Goal: Transaction & Acquisition: Download file/media

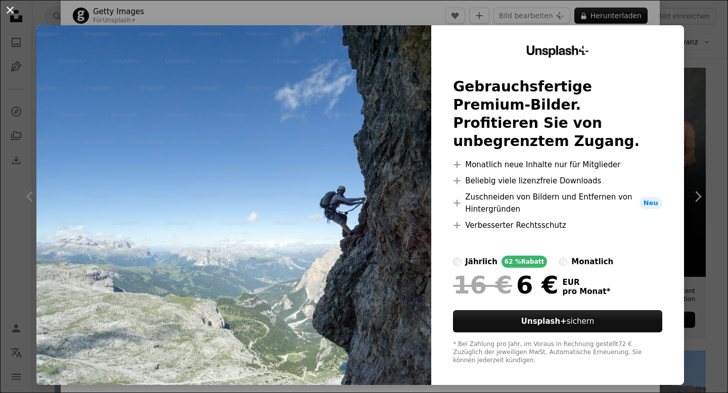
click at [16, 14] on button "An X shape" at bounding box center [10, 10] width 12 height 12
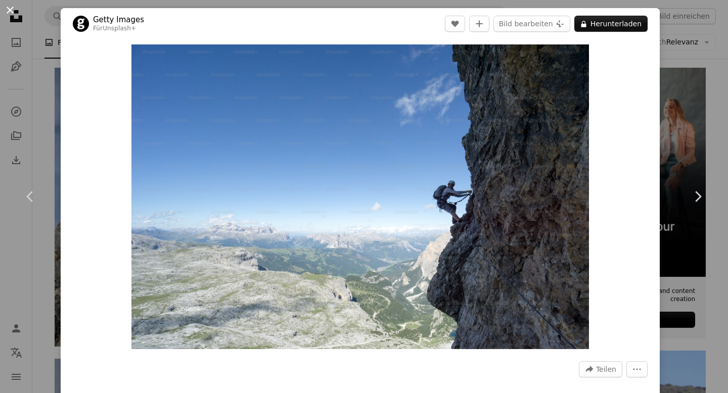
click at [13, 11] on button "An X shape" at bounding box center [10, 10] width 12 height 12
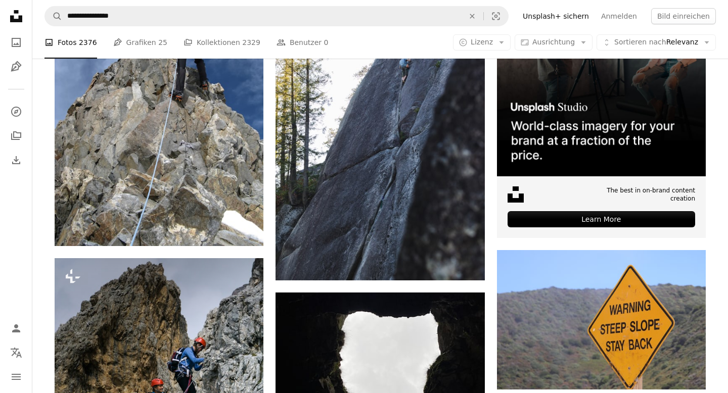
scroll to position [289, 0]
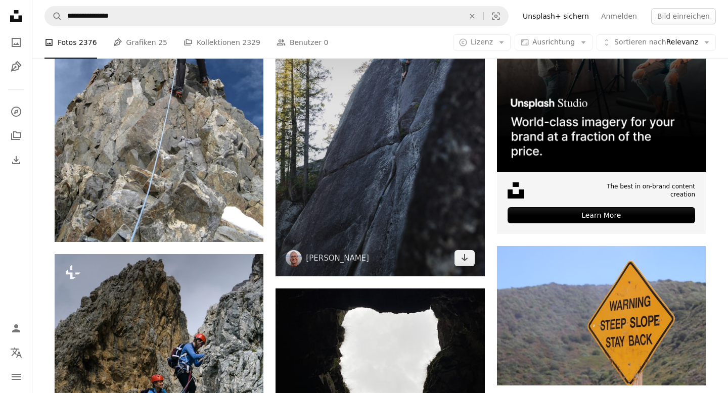
click at [343, 252] on span "[PERSON_NAME]" at bounding box center [327, 258] width 83 height 16
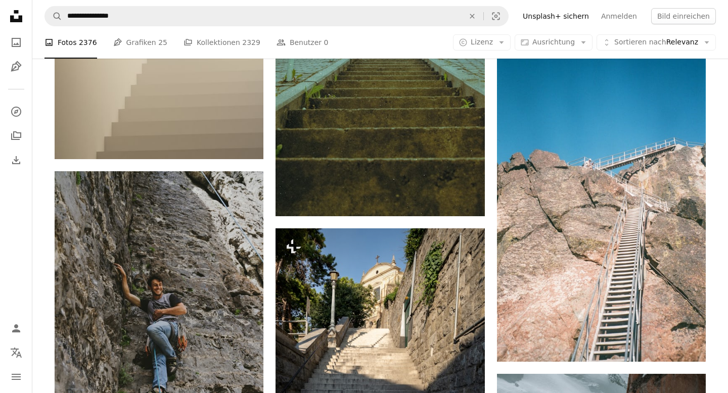
scroll to position [945, 0]
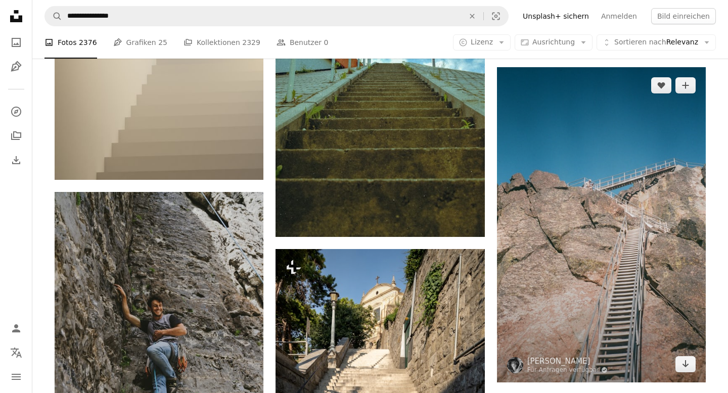
click at [564, 267] on img at bounding box center [601, 224] width 209 height 315
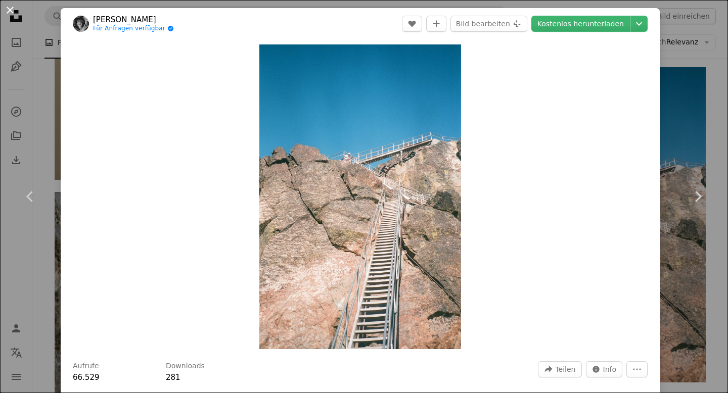
click at [11, 9] on button "An X shape" at bounding box center [10, 10] width 12 height 12
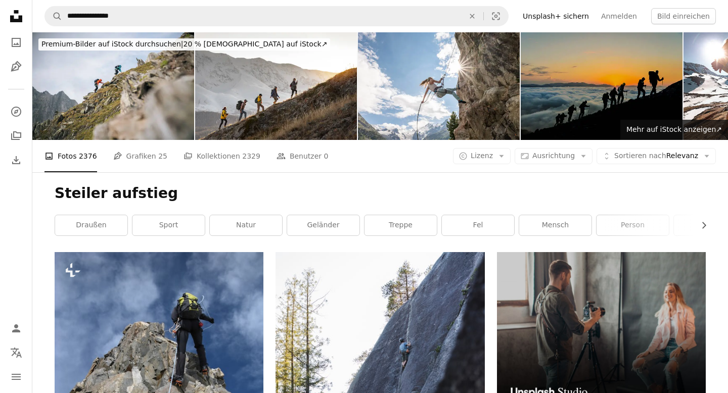
click at [572, 88] on img at bounding box center [602, 86] width 162 height 108
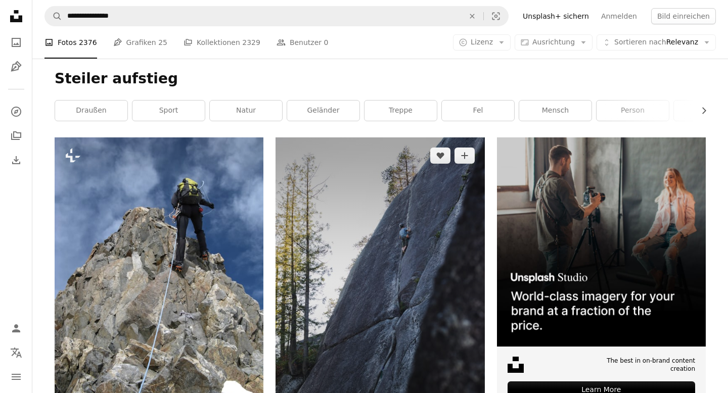
scroll to position [111, 0]
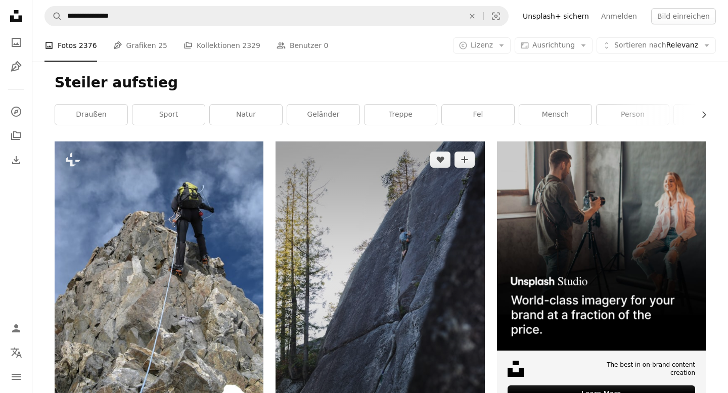
click at [395, 267] on img at bounding box center [379, 298] width 209 height 313
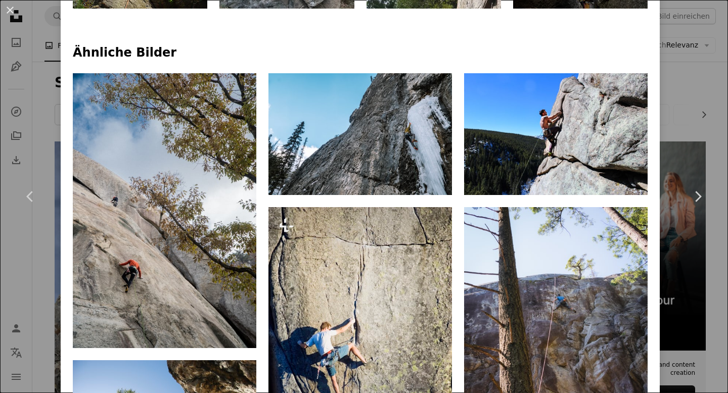
scroll to position [636, 0]
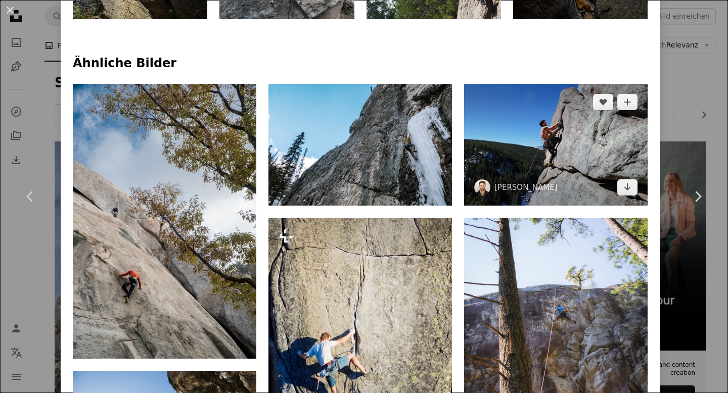
click at [581, 125] on img at bounding box center [555, 145] width 183 height 122
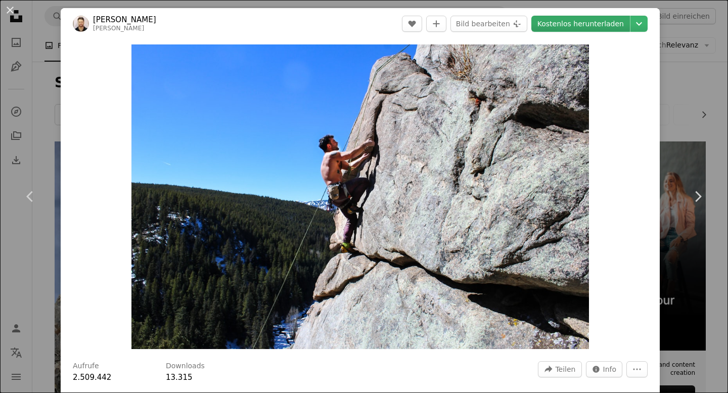
click at [582, 23] on link "Kostenlos herunterladen" at bounding box center [580, 24] width 99 height 16
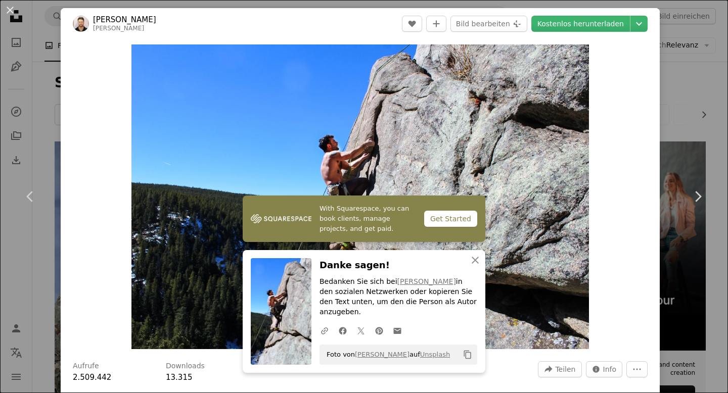
click at [652, 167] on div "Zoom in" at bounding box center [360, 196] width 599 height 315
click at [646, 22] on icon "Chevron down" at bounding box center [639, 24] width 16 height 12
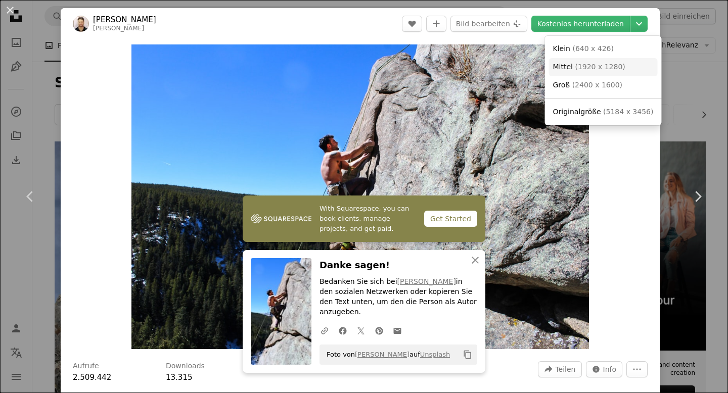
click at [609, 64] on span "( 1920 x 1280 )" at bounding box center [600, 67] width 50 height 8
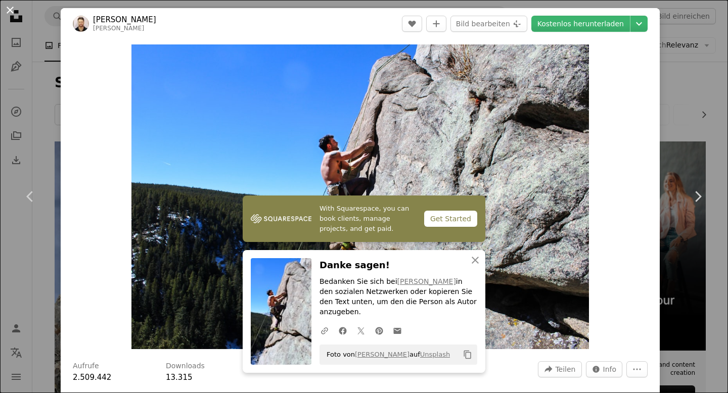
click at [11, 12] on button "An X shape" at bounding box center [10, 10] width 12 height 12
